Goal: Task Accomplishment & Management: Use online tool/utility

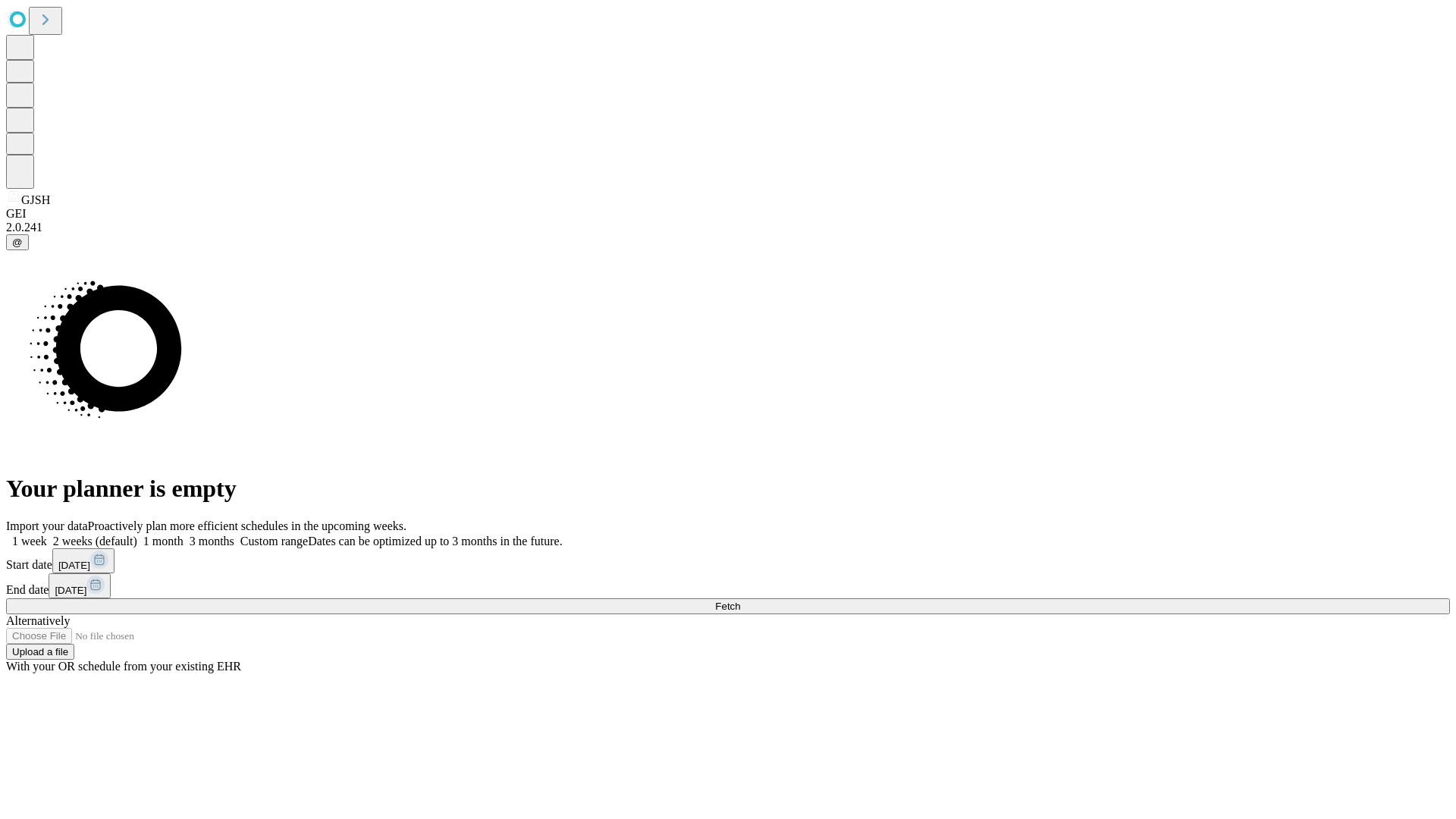
click at [740, 601] on span "Fetch" at bounding box center [728, 606] width 25 height 12
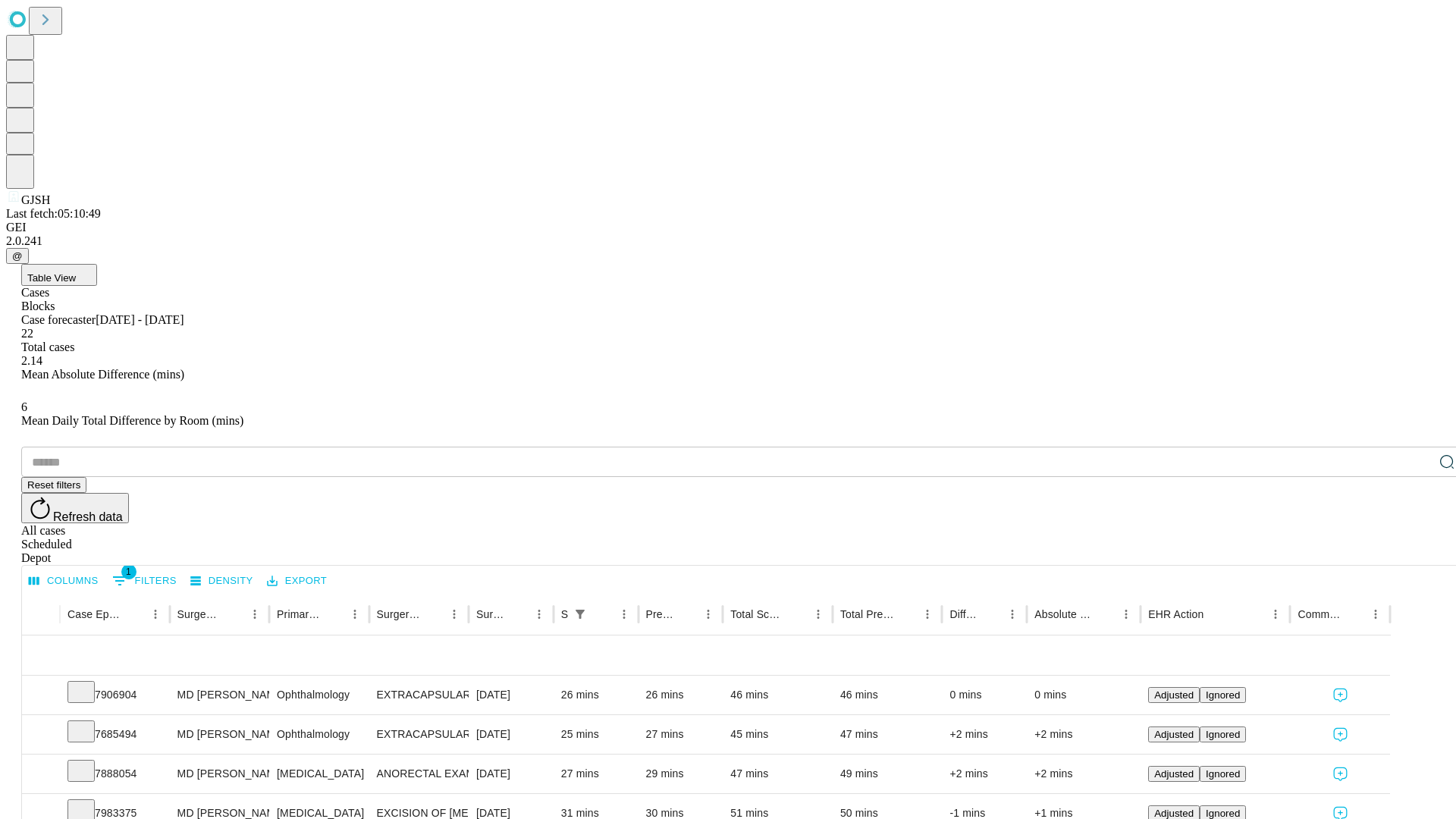
scroll to position [50, 0]
click at [89, 683] on icon at bounding box center [81, 690] width 15 height 15
